Goal: Find specific page/section: Find specific page/section

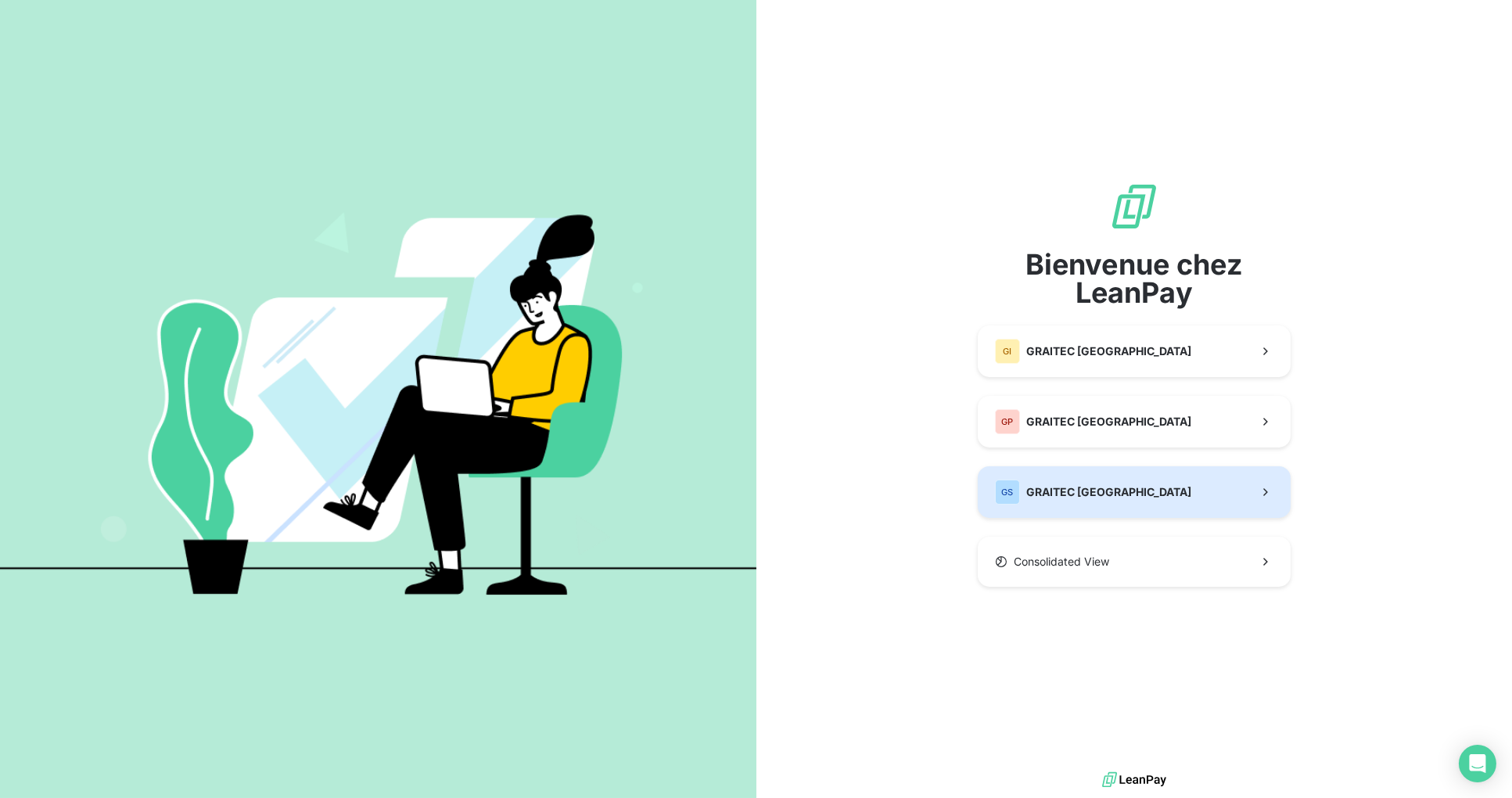
click at [1122, 485] on button "GS GRAITEC [GEOGRAPHIC_DATA]" at bounding box center [1134, 492] width 313 height 51
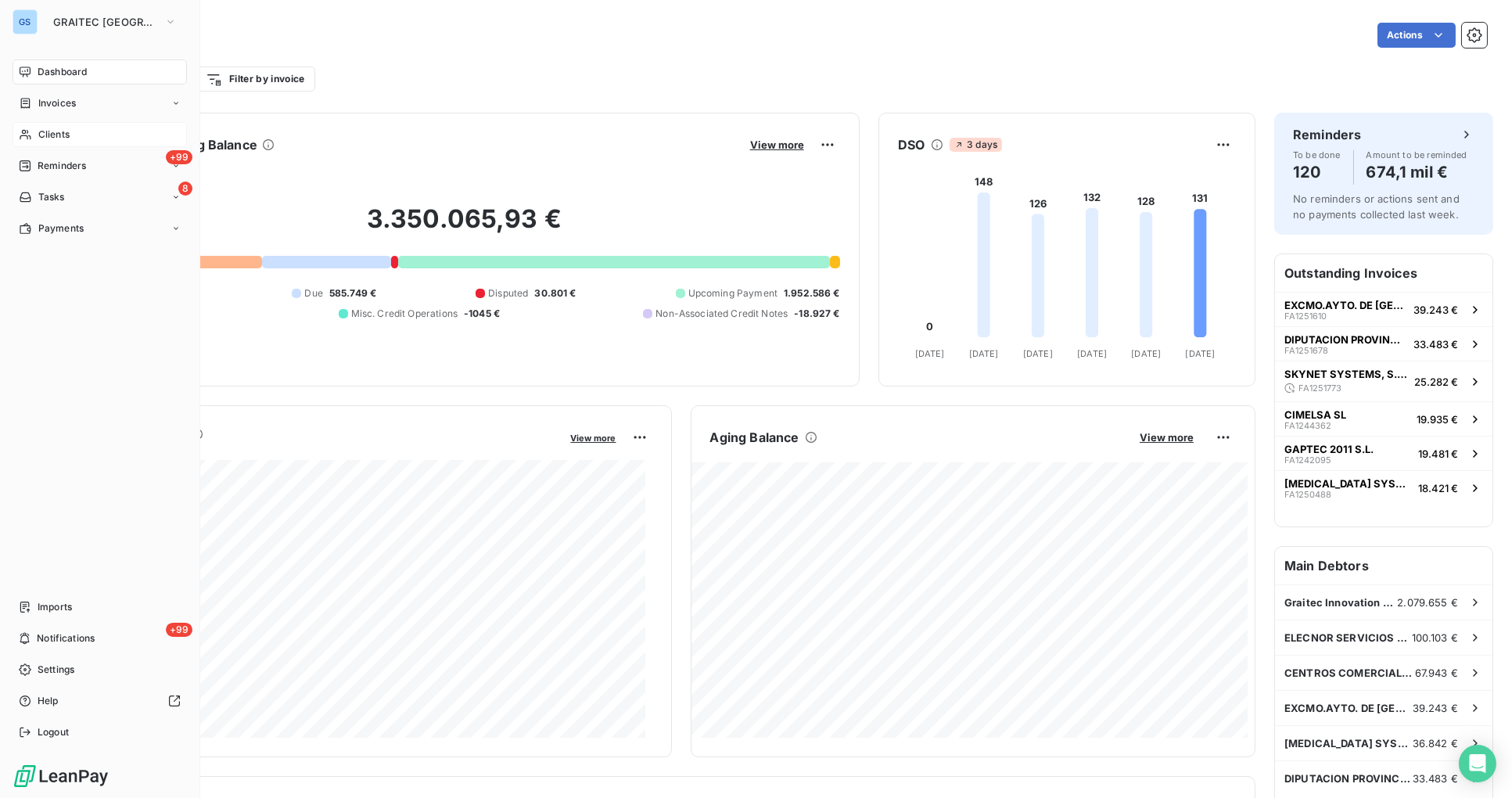
click at [71, 132] on div "Clients" at bounding box center [100, 134] width 175 height 25
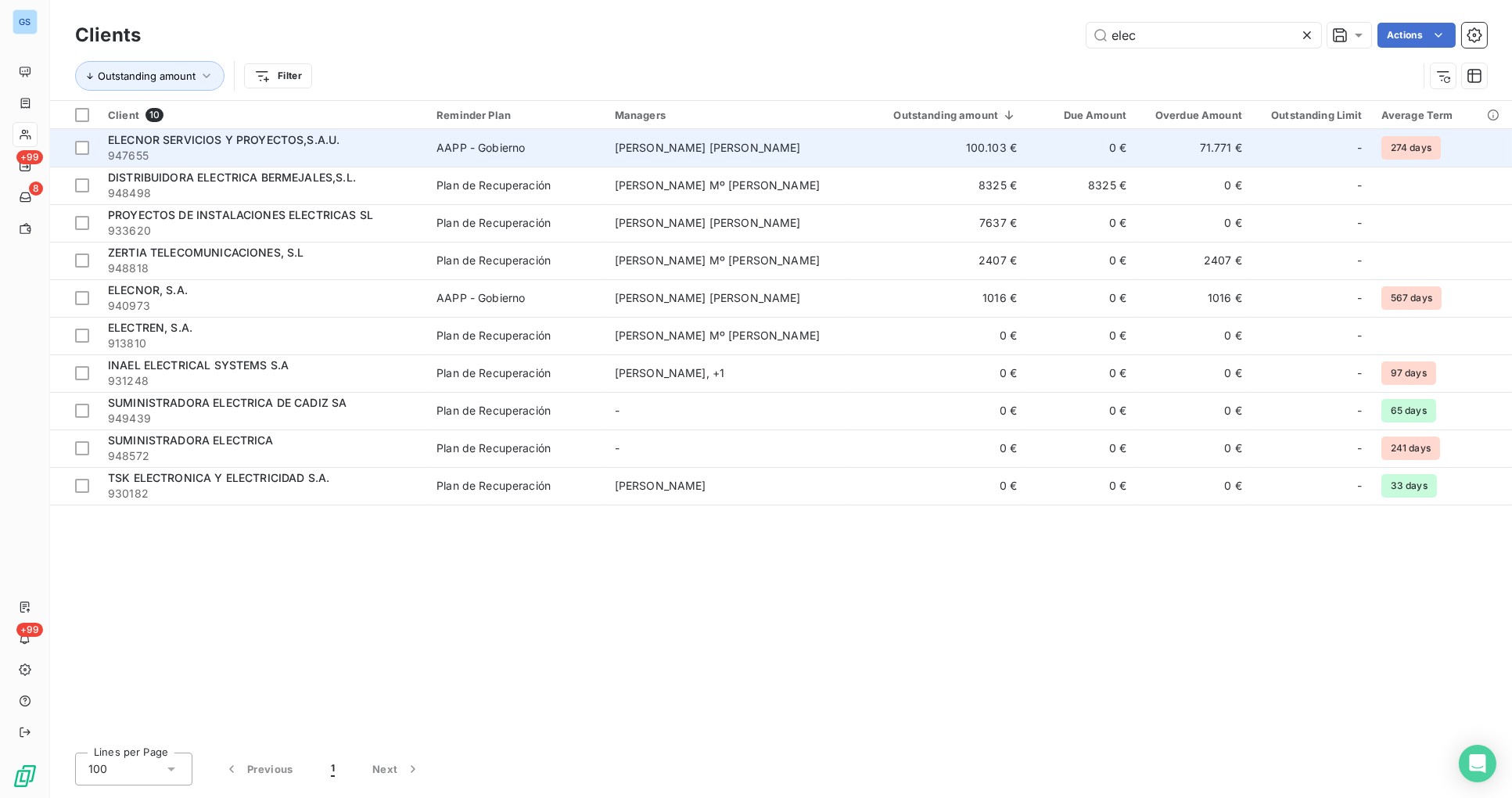
type input "elec"
click at [595, 154] on span "AAPP - Gobierno" at bounding box center [516, 147] width 159 height 16
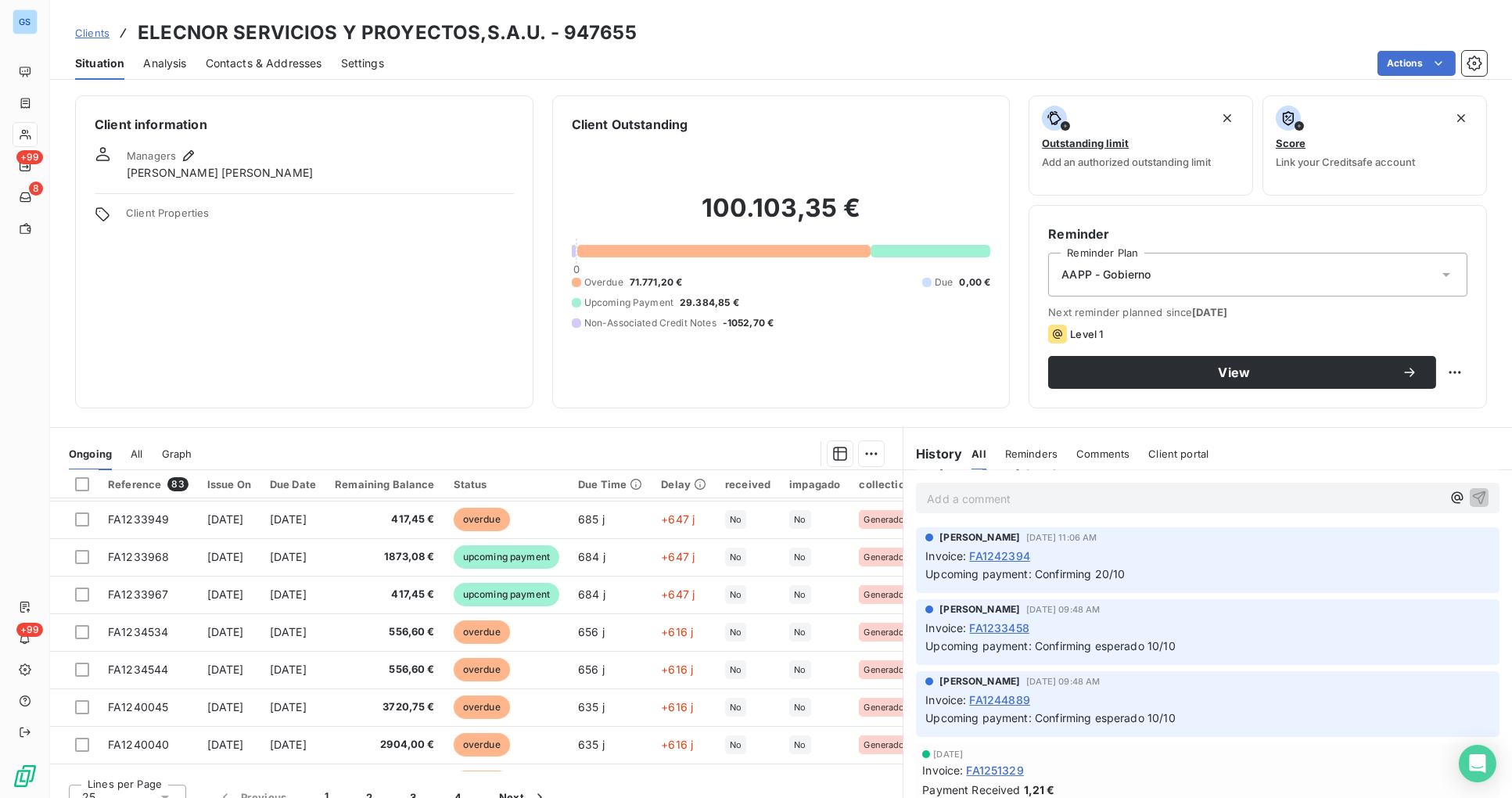
scroll to position [608, 0]
